Goal: Task Accomplishment & Management: Manage account settings

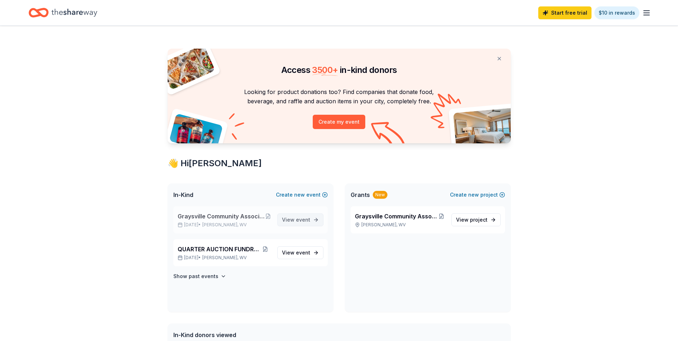
click at [304, 218] on span "event" at bounding box center [303, 220] width 14 height 6
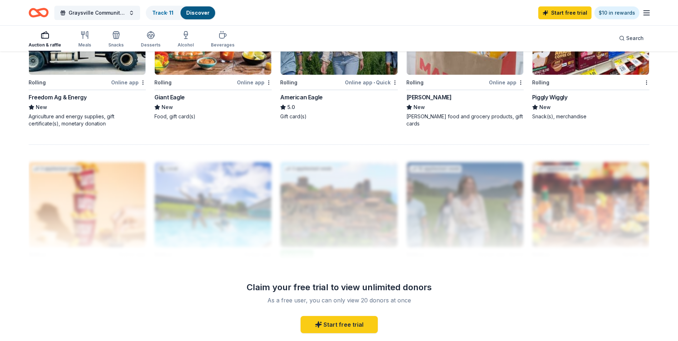
scroll to position [698, 0]
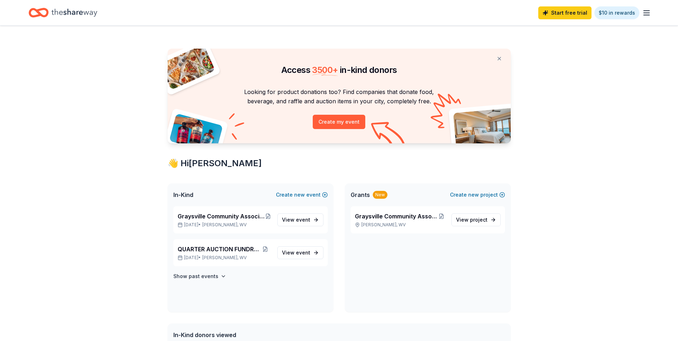
click at [643, 11] on icon "button" at bounding box center [647, 13] width 9 height 9
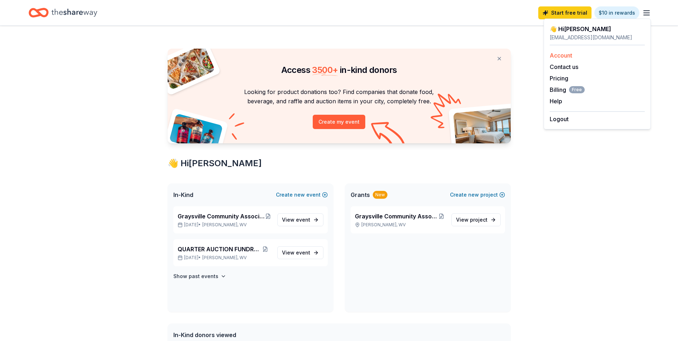
click at [572, 53] on link "Account" at bounding box center [561, 55] width 23 height 7
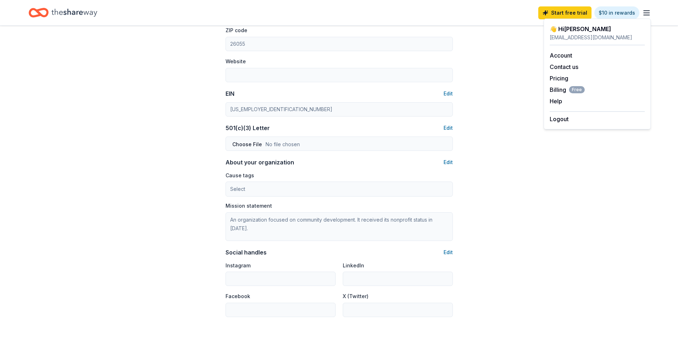
scroll to position [374, 0]
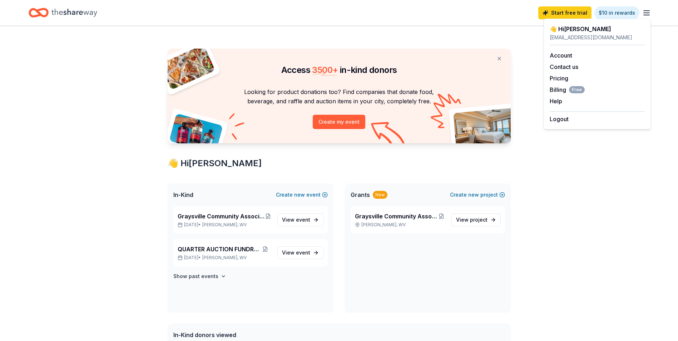
click at [60, 12] on icon "Home" at bounding box center [74, 12] width 46 height 15
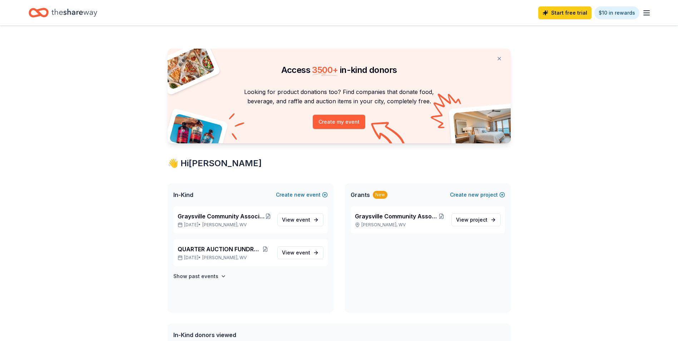
click at [649, 15] on icon "button" at bounding box center [647, 13] width 9 height 9
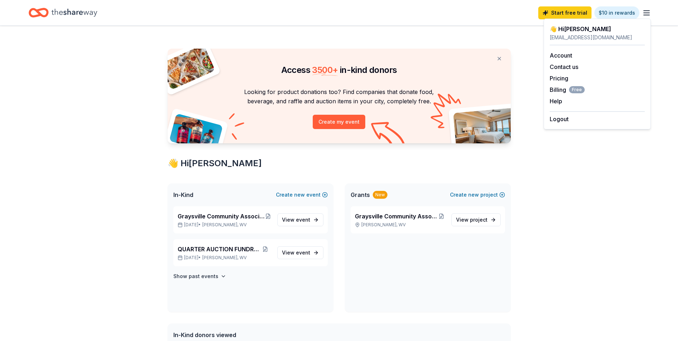
click at [584, 186] on div "Access 3500 + in-kind donors Looking for product donations too? Find companies …" at bounding box center [339, 275] width 678 height 498
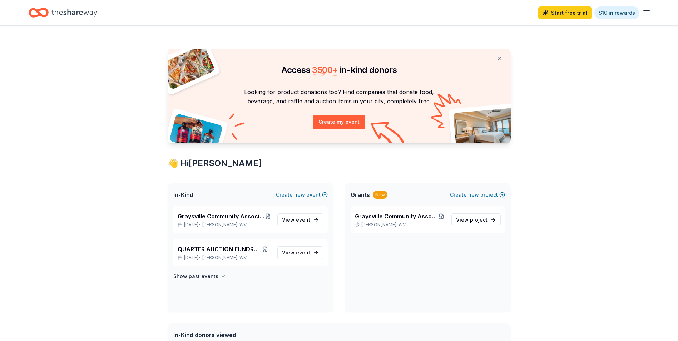
click at [77, 17] on icon "Home" at bounding box center [74, 12] width 46 height 15
click at [654, 11] on div "Start free trial $10 in rewards" at bounding box center [339, 12] width 678 height 25
click at [647, 14] on icon "button" at bounding box center [647, 13] width 9 height 9
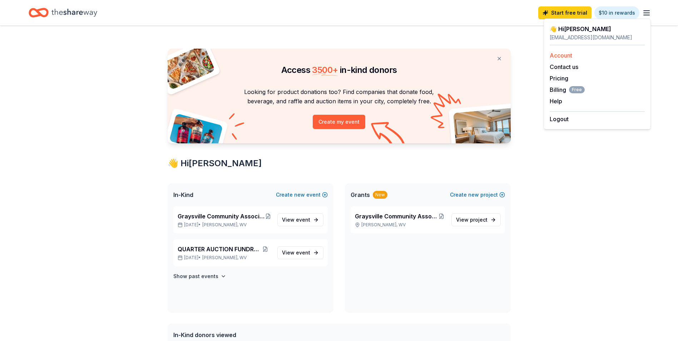
click at [560, 56] on link "Account" at bounding box center [561, 55] width 23 height 7
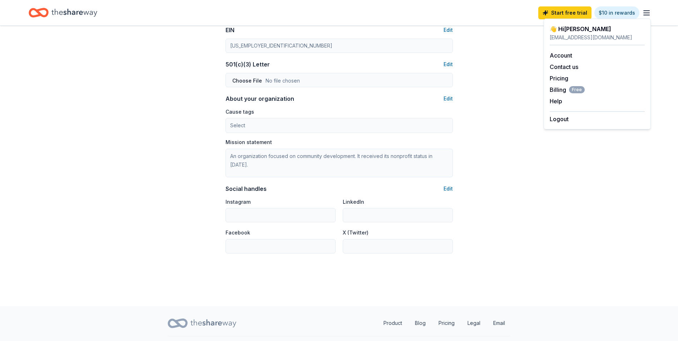
scroll to position [374, 0]
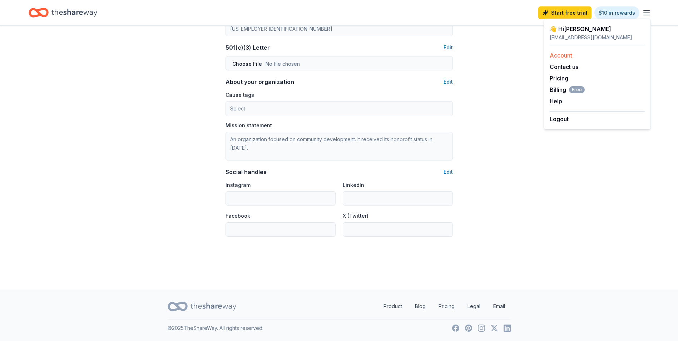
click at [558, 56] on link "Account" at bounding box center [561, 55] width 23 height 7
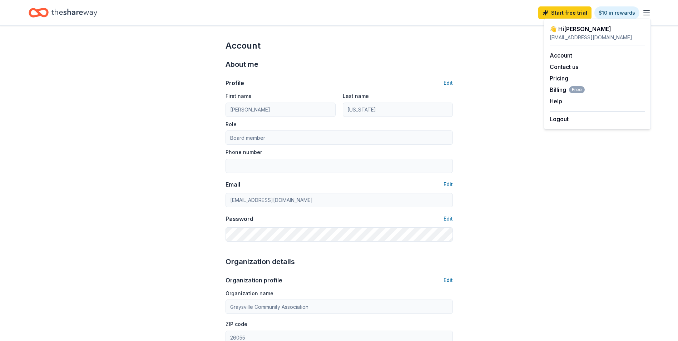
click at [63, 15] on icon "Home" at bounding box center [74, 12] width 46 height 15
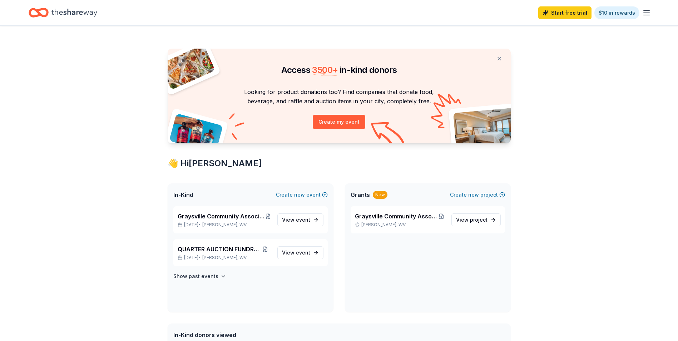
click at [63, 15] on icon "Home" at bounding box center [74, 12] width 46 height 15
click at [498, 59] on button at bounding box center [499, 58] width 17 height 14
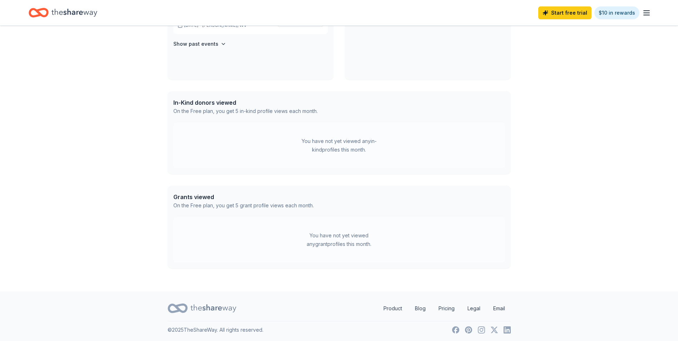
scroll to position [125, 0]
click at [392, 311] on link "Product" at bounding box center [393, 307] width 30 height 14
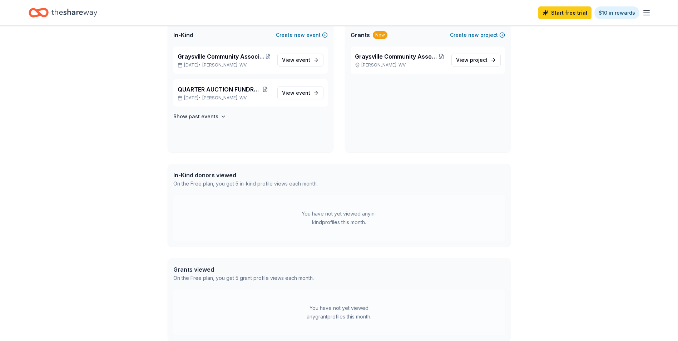
scroll to position [0, 0]
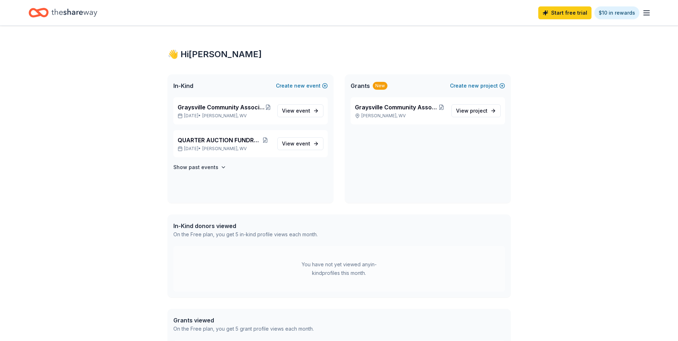
click at [645, 15] on line "button" at bounding box center [647, 15] width 6 height 0
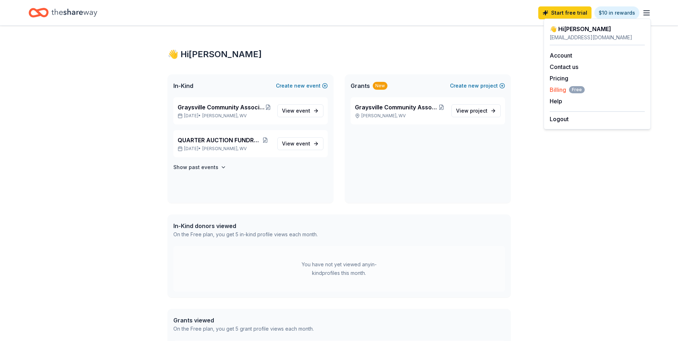
click at [562, 90] on span "Billing Free" at bounding box center [567, 89] width 35 height 9
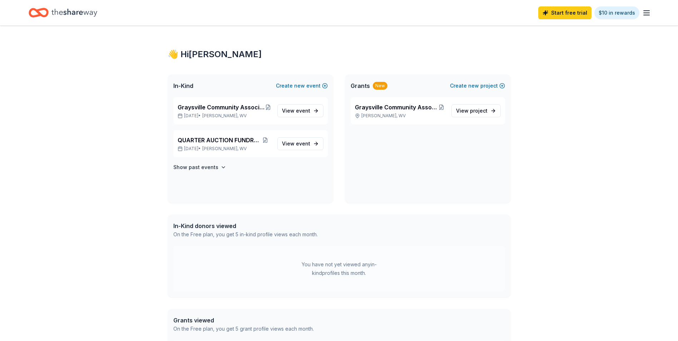
click at [65, 16] on icon "Home" at bounding box center [74, 12] width 46 height 15
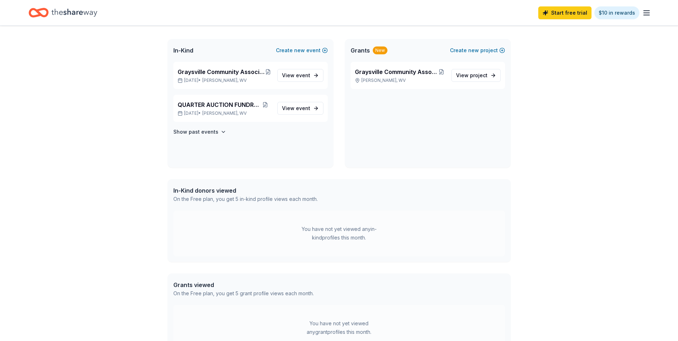
scroll to position [125, 0]
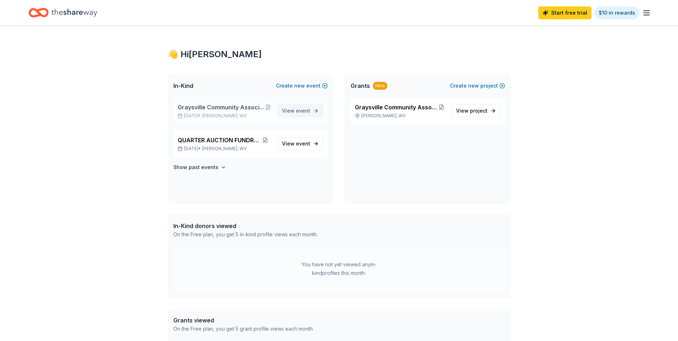
click at [301, 106] on link "View event" at bounding box center [300, 110] width 46 height 13
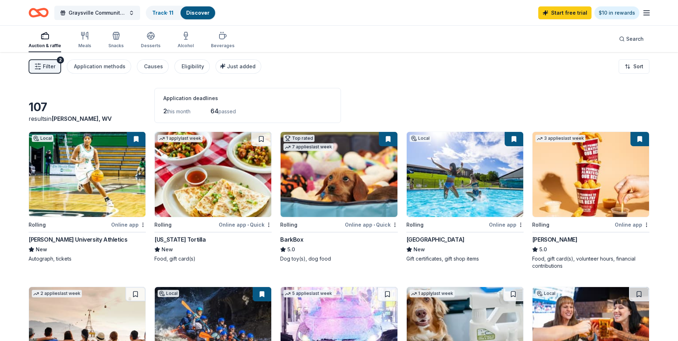
click at [48, 68] on span "Filter" at bounding box center [49, 66] width 13 height 9
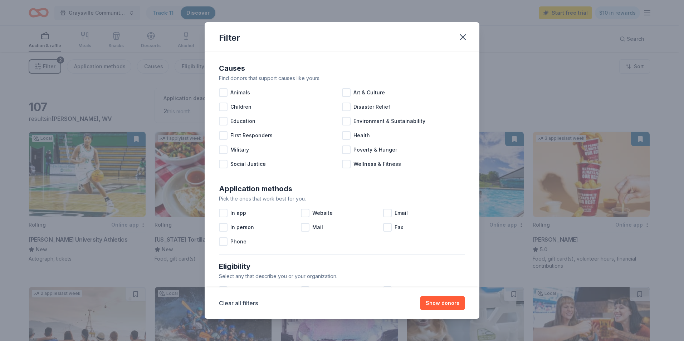
click at [48, 68] on div "Filter Causes Find donors that support causes like yours. Animals Art & Culture…" at bounding box center [342, 170] width 684 height 341
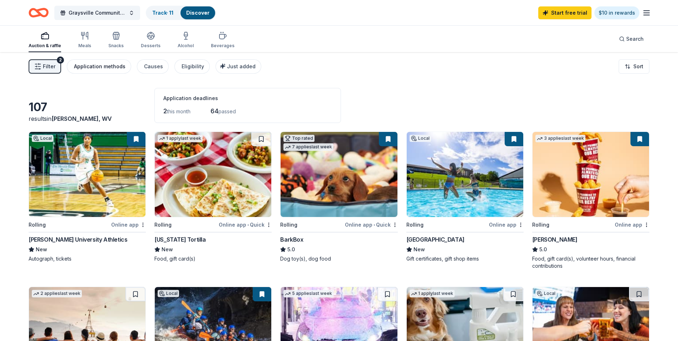
click at [99, 68] on div "Application methods" at bounding box center [99, 66] width 51 height 9
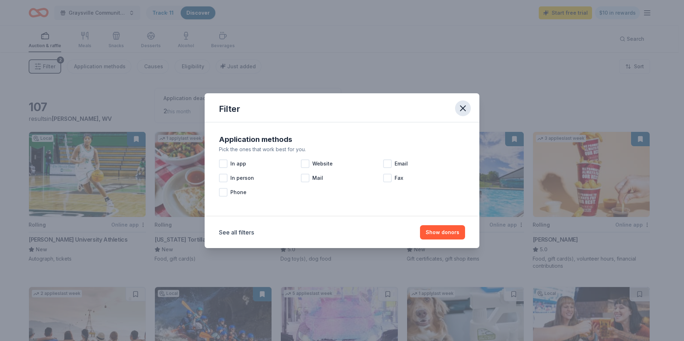
click at [463, 107] on icon "button" at bounding box center [463, 108] width 10 height 10
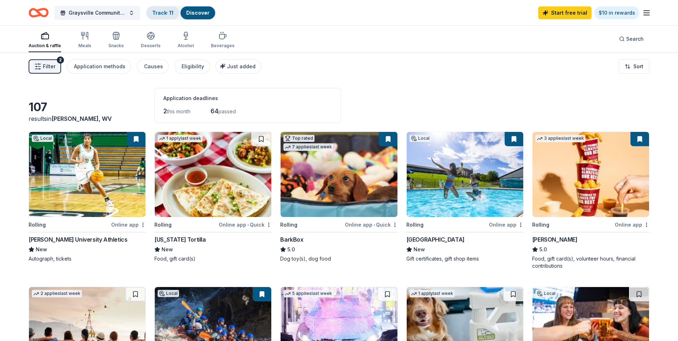
click at [171, 11] on link "Track · 11" at bounding box center [162, 13] width 21 height 6
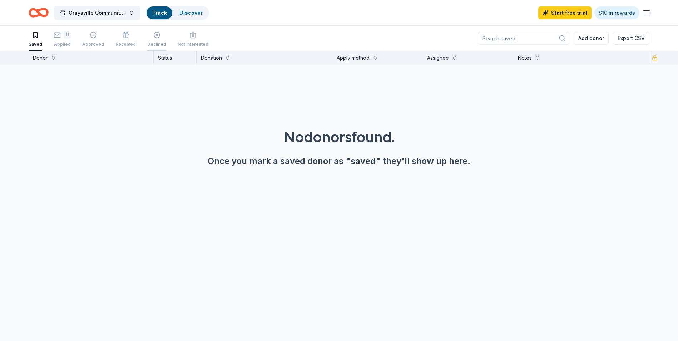
scroll to position [0, 0]
click at [131, 37] on div "button" at bounding box center [125, 34] width 20 height 7
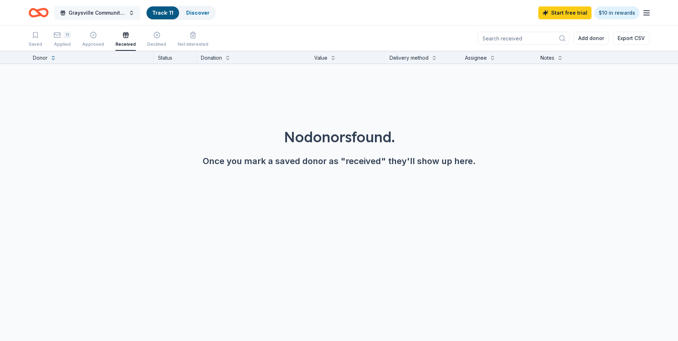
click at [70, 13] on span "Graysville Community Association Quarter Auction Fundraiser" at bounding box center [97, 13] width 57 height 9
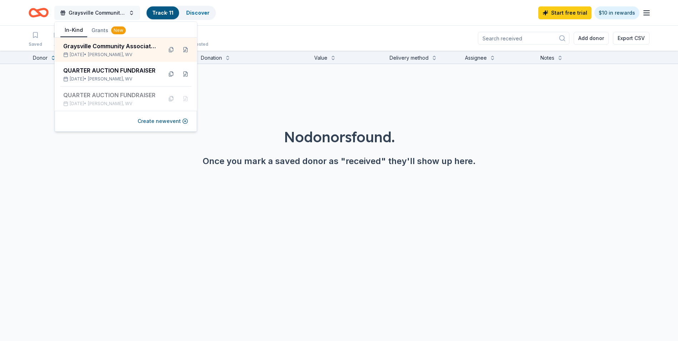
click at [70, 13] on span "Graysville Community Association Quarter Auction Fundraiser" at bounding box center [97, 13] width 57 height 9
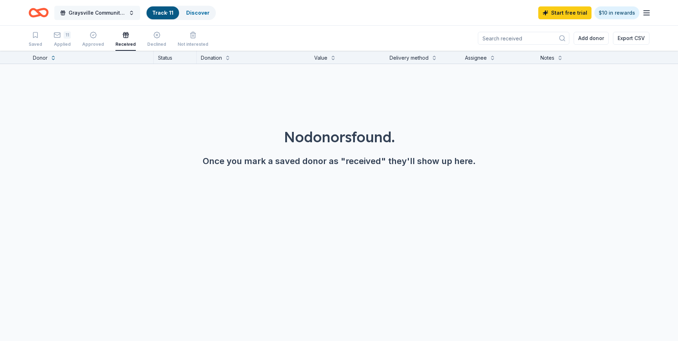
click at [70, 13] on span "Graysville Community Association Quarter Auction Fundraiser" at bounding box center [97, 13] width 57 height 9
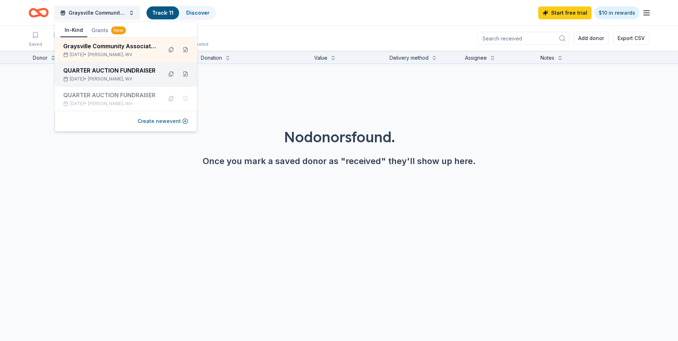
click at [83, 76] on div "Aug 24, 2025 • Proctor, WV" at bounding box center [110, 79] width 94 height 6
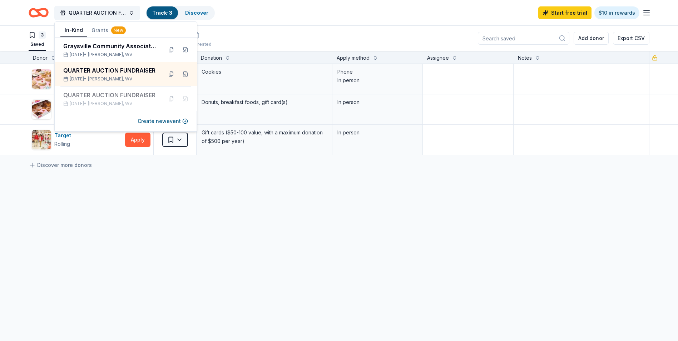
click at [220, 280] on div "Crumbl Cookies Rolling Apply Saved Cookies Phone In person Dunkin' Donuts Deadl…" at bounding box center [339, 177] width 678 height 226
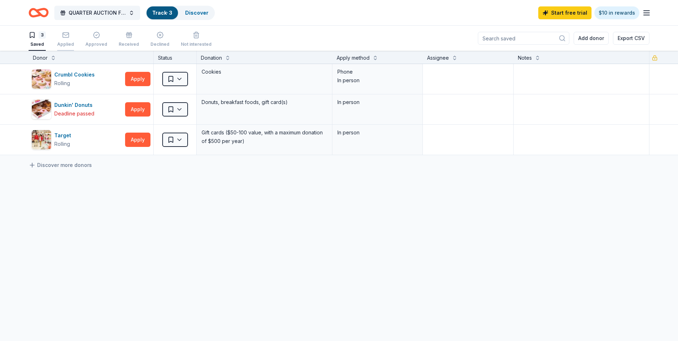
click at [67, 42] on div "Applied" at bounding box center [65, 44] width 17 height 6
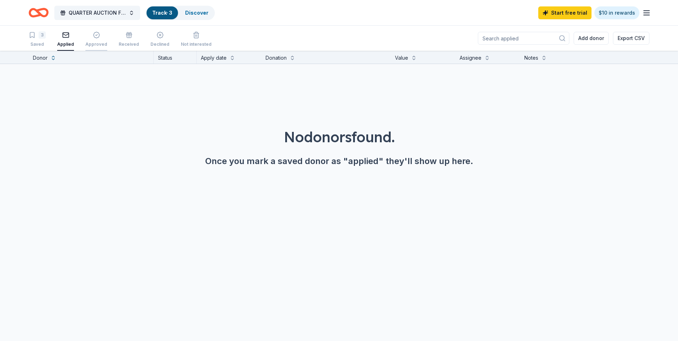
click at [86, 42] on div "Approved" at bounding box center [96, 44] width 22 height 6
click at [116, 42] on div "3 Saved Applied Approved Received Declined Not interested" at bounding box center [120, 40] width 183 height 22
click at [185, 43] on div "Not interested" at bounding box center [196, 44] width 31 height 6
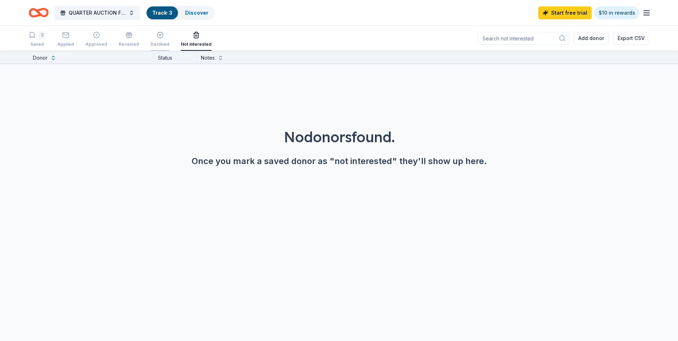
click at [162, 41] on div "Declined" at bounding box center [160, 39] width 19 height 16
click at [39, 39] on div "3 Saved" at bounding box center [37, 39] width 17 height 16
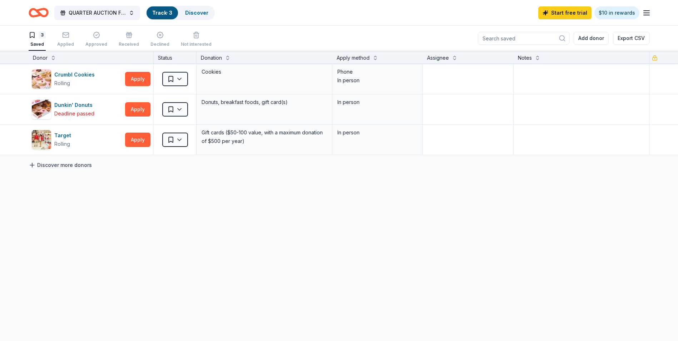
click at [53, 167] on link "Discover more donors" at bounding box center [60, 165] width 63 height 9
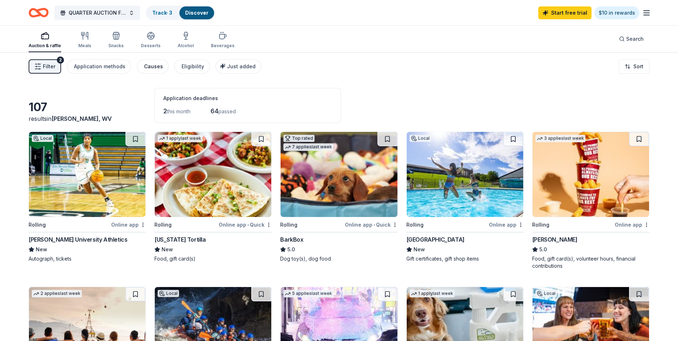
click at [146, 68] on div "Causes" at bounding box center [153, 66] width 19 height 9
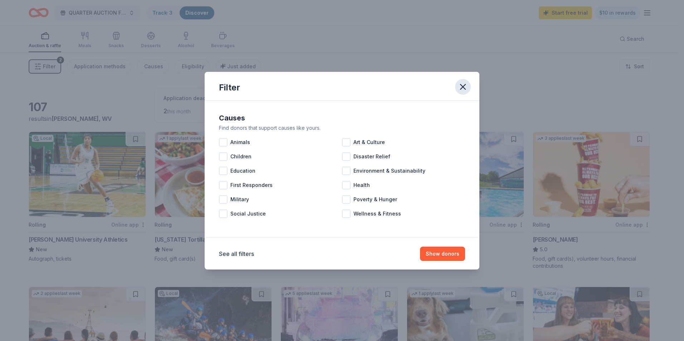
click at [464, 84] on icon "button" at bounding box center [463, 87] width 10 height 10
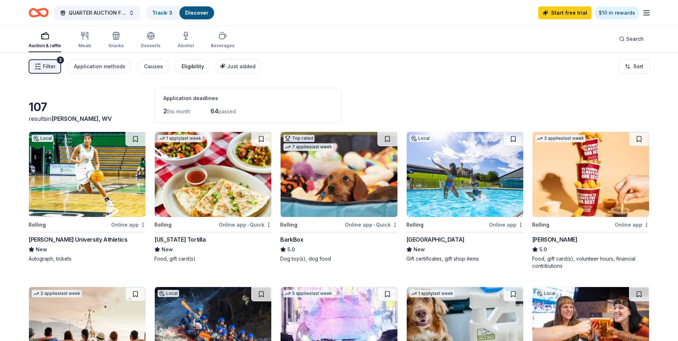
click at [185, 67] on div "Eligibility" at bounding box center [193, 66] width 23 height 9
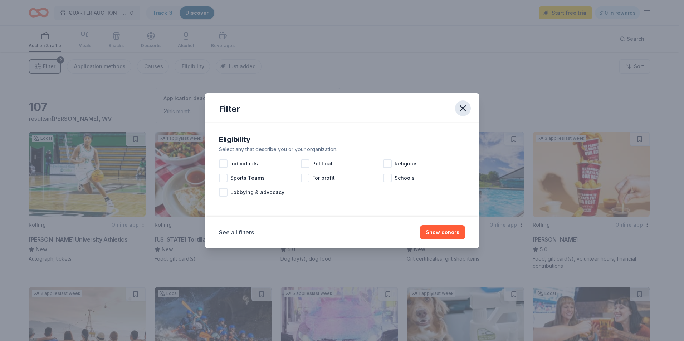
click at [464, 108] on icon "button" at bounding box center [462, 108] width 5 height 5
